Goal: Find specific page/section

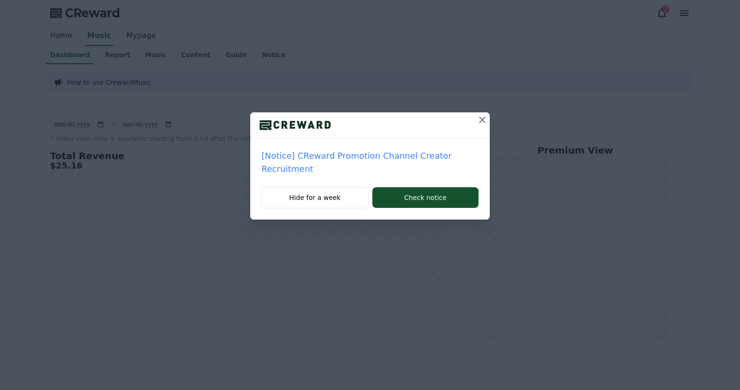
click at [484, 122] on icon at bounding box center [482, 119] width 11 height 11
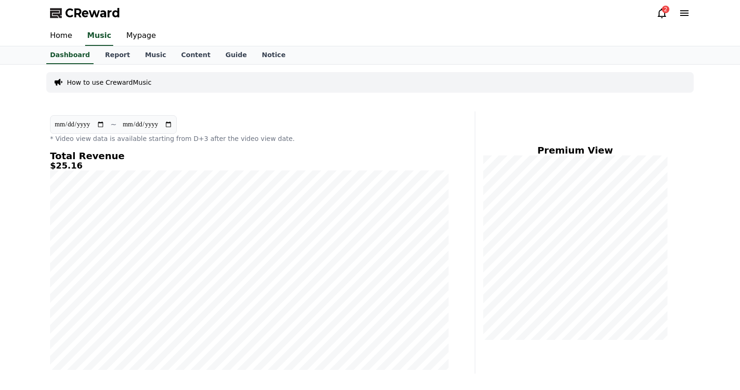
click at [660, 14] on icon at bounding box center [661, 12] width 11 height 11
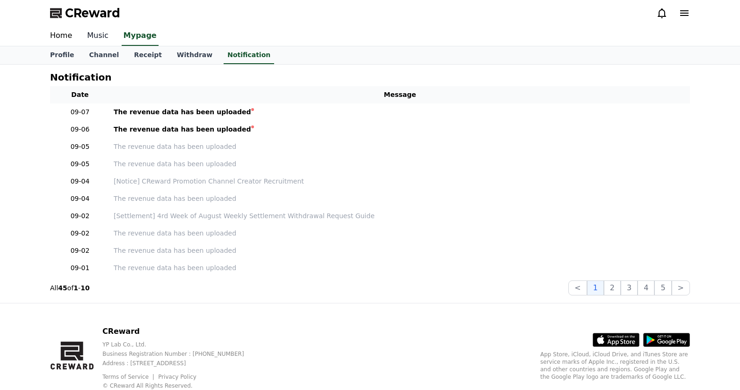
click at [100, 33] on link "Music" at bounding box center [98, 36] width 36 height 20
